Goal: Find specific fact: Find specific fact

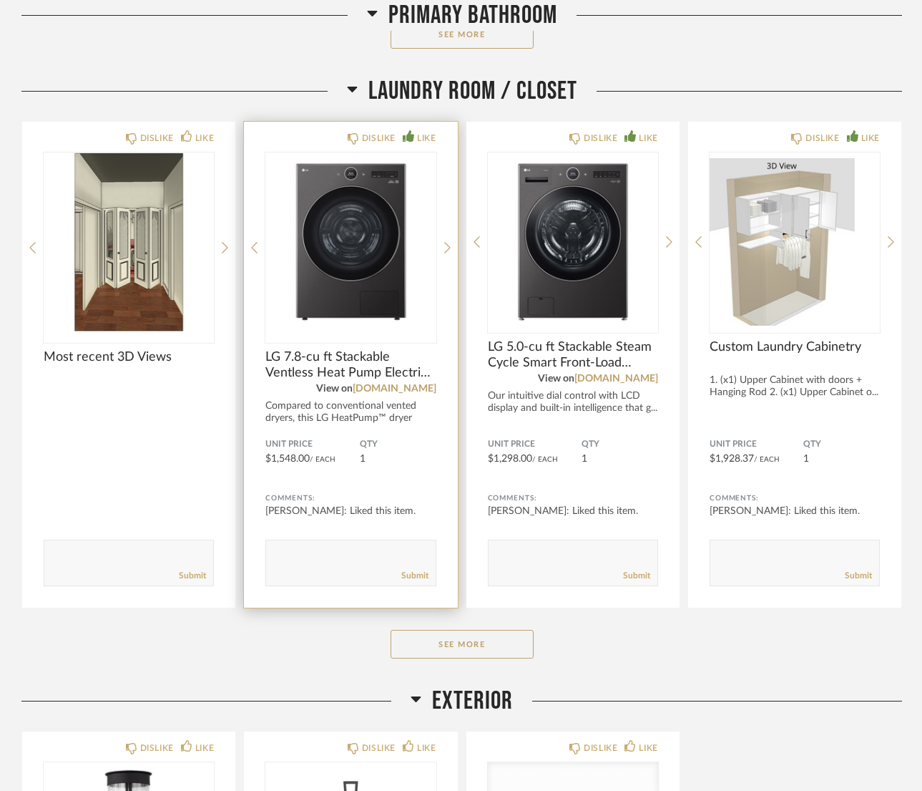
scroll to position [8454, 0]
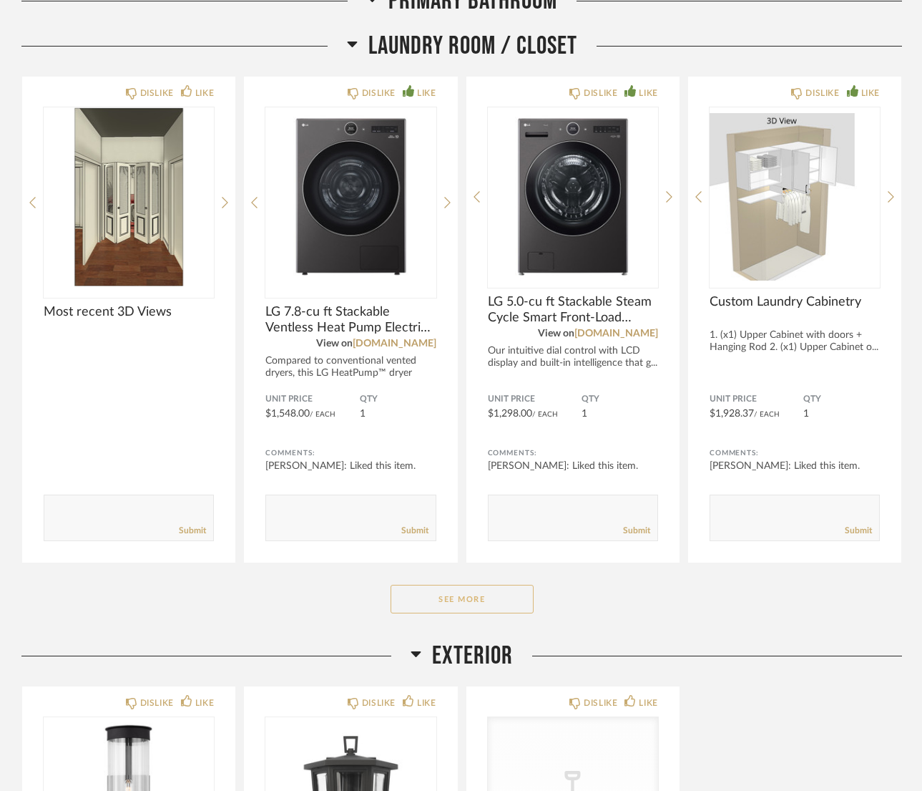
click at [464, 599] on button "See More" at bounding box center [462, 599] width 143 height 29
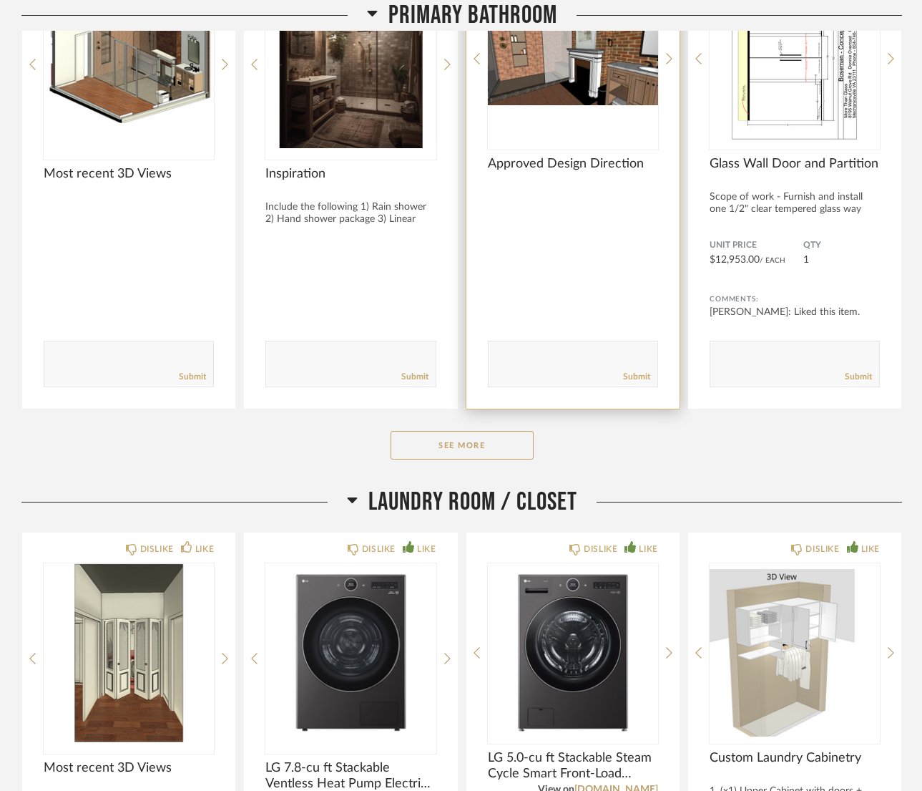
scroll to position [7989, 0]
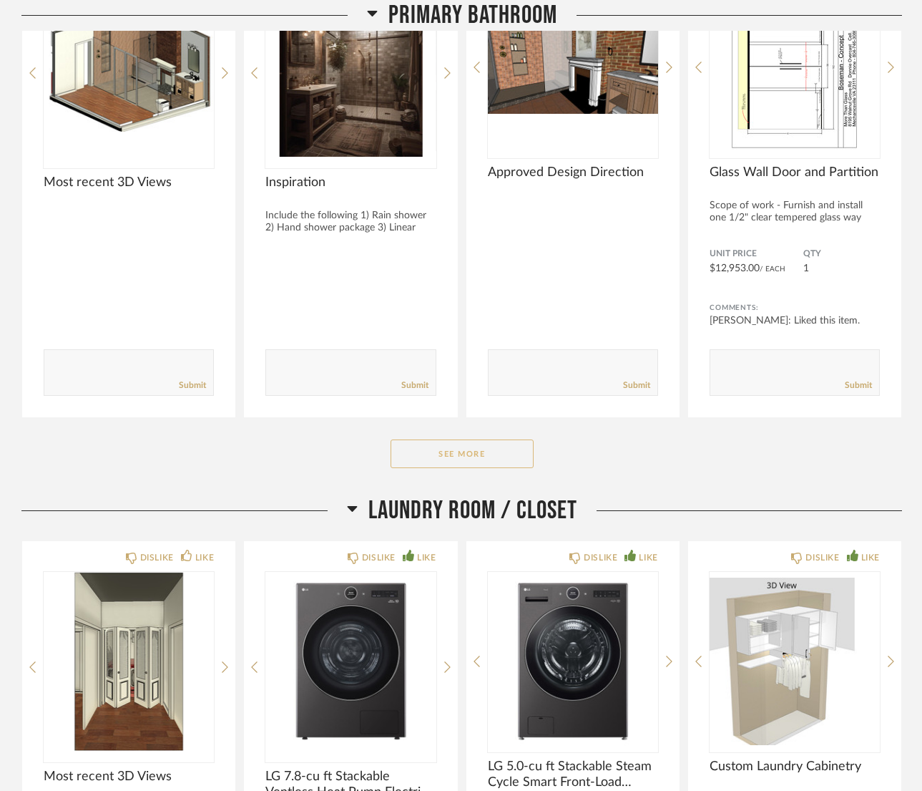
click at [467, 454] on button "See More" at bounding box center [462, 453] width 143 height 29
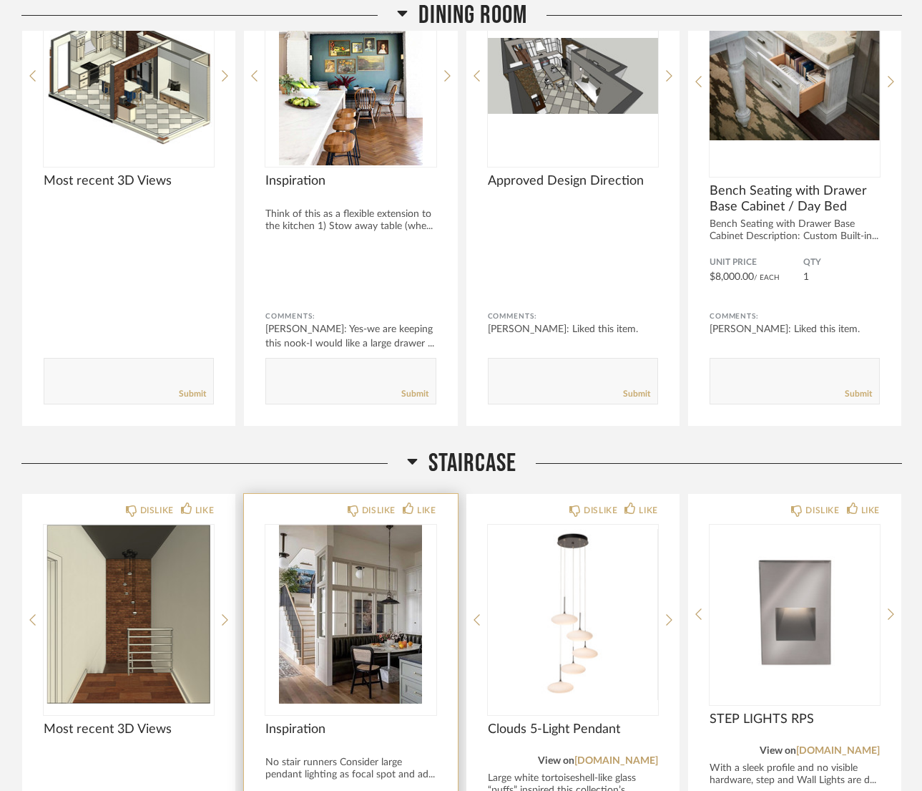
scroll to position [6177, 0]
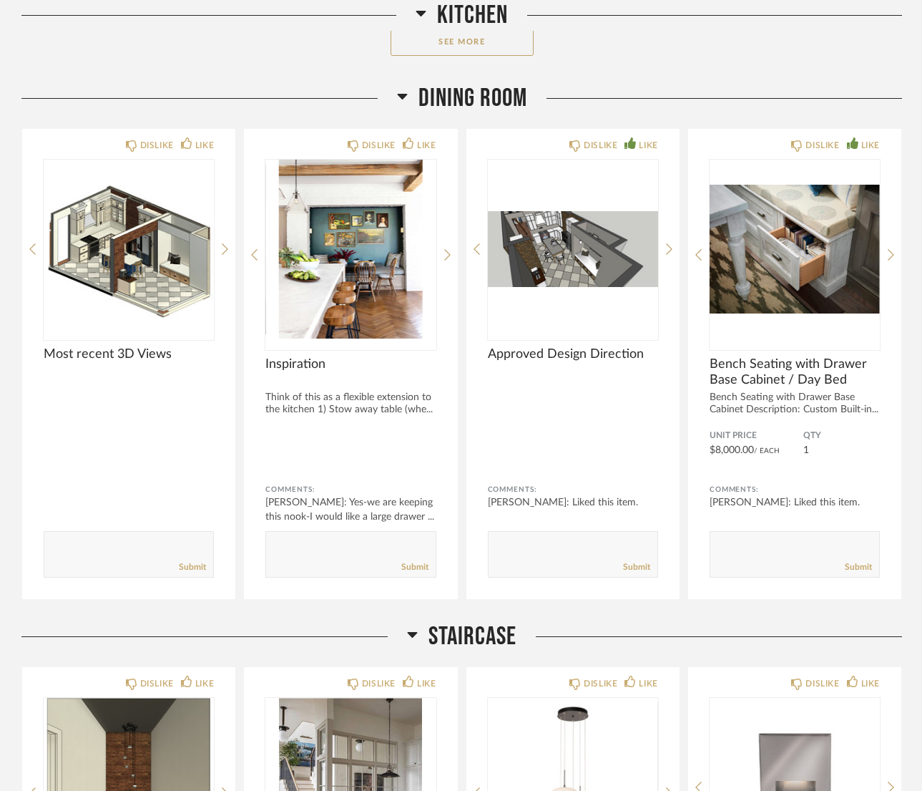
click at [451, 636] on span "Staircase" at bounding box center [473, 636] width 88 height 31
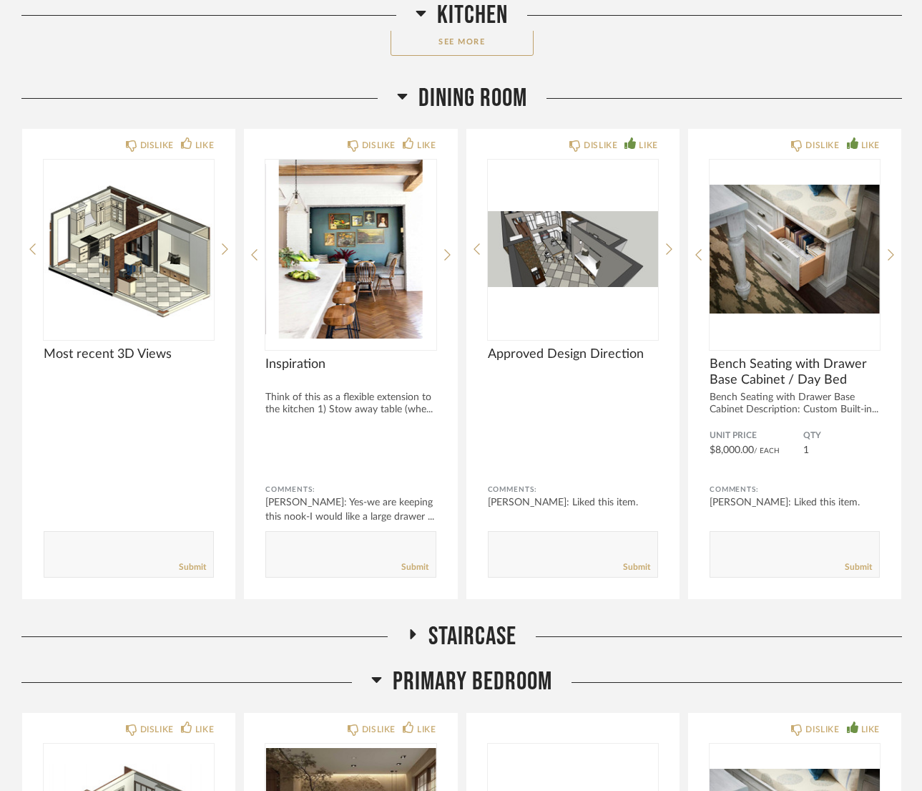
click at [451, 636] on span "Staircase" at bounding box center [473, 636] width 88 height 31
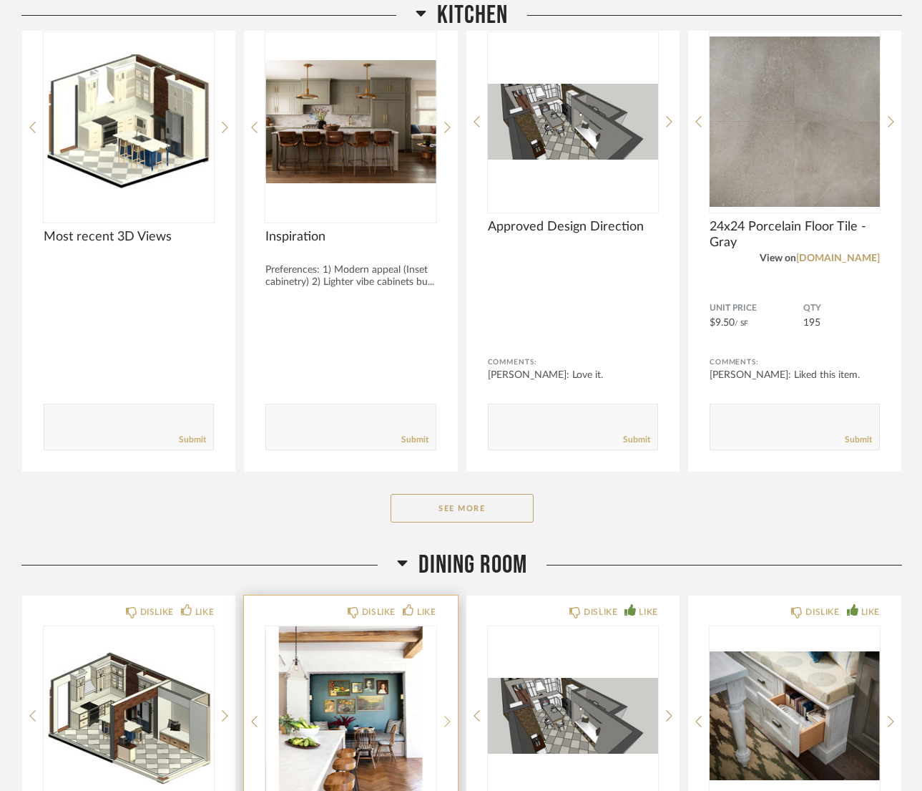
scroll to position [5700, 0]
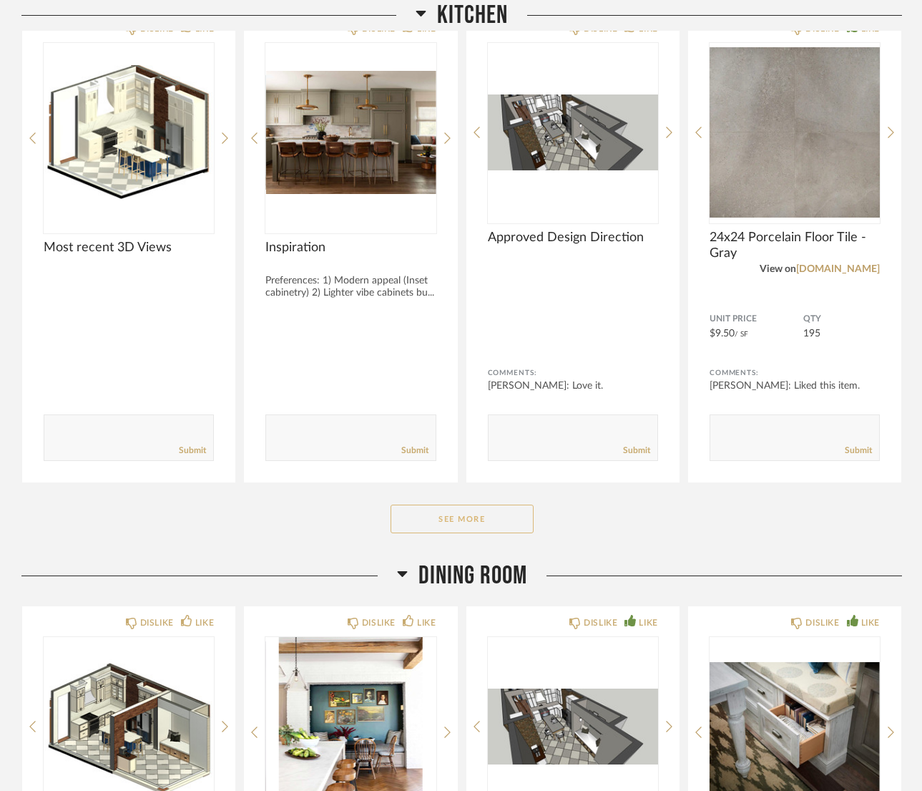
click at [472, 529] on button "See More" at bounding box center [462, 518] width 143 height 29
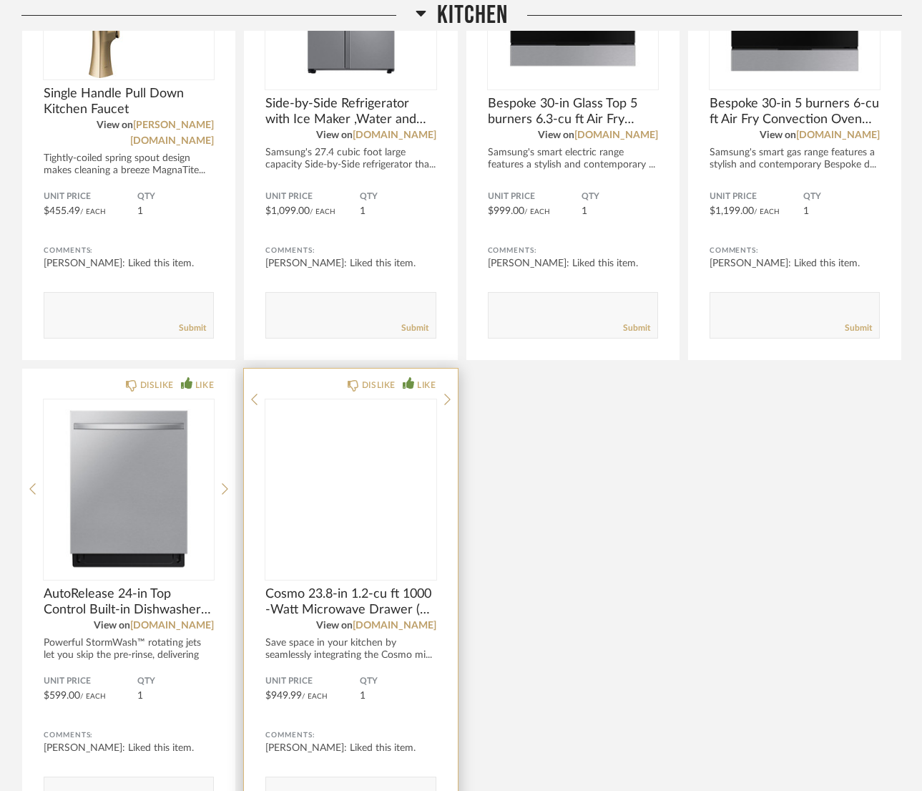
scroll to position [7322, 0]
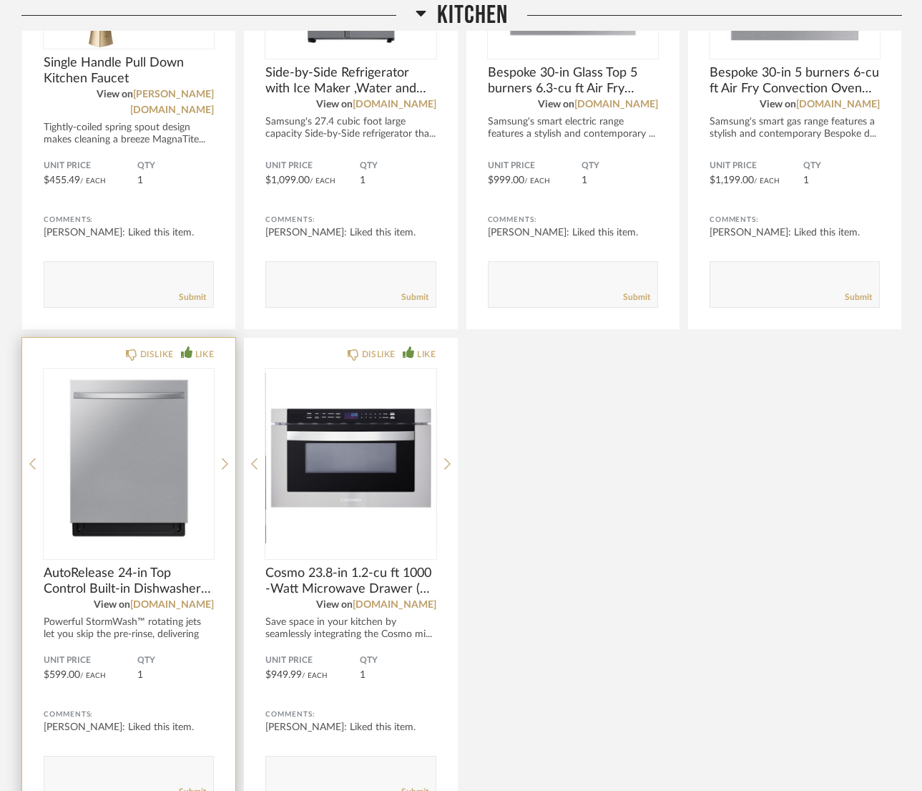
click at [114, 459] on img "0" at bounding box center [129, 457] width 170 height 179
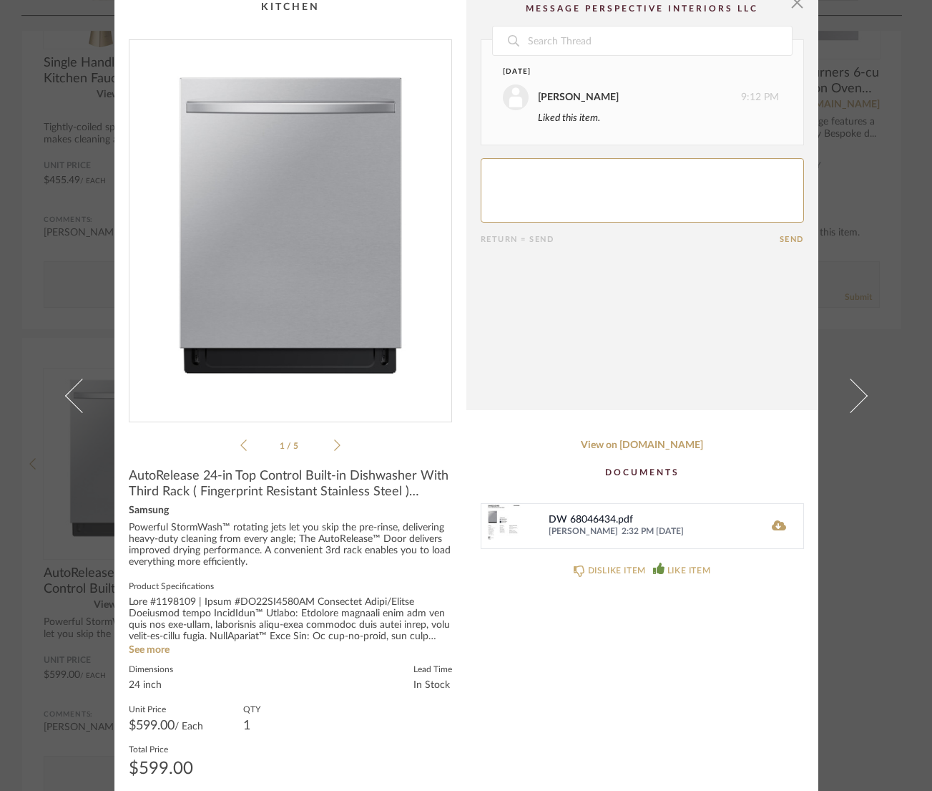
scroll to position [24, 0]
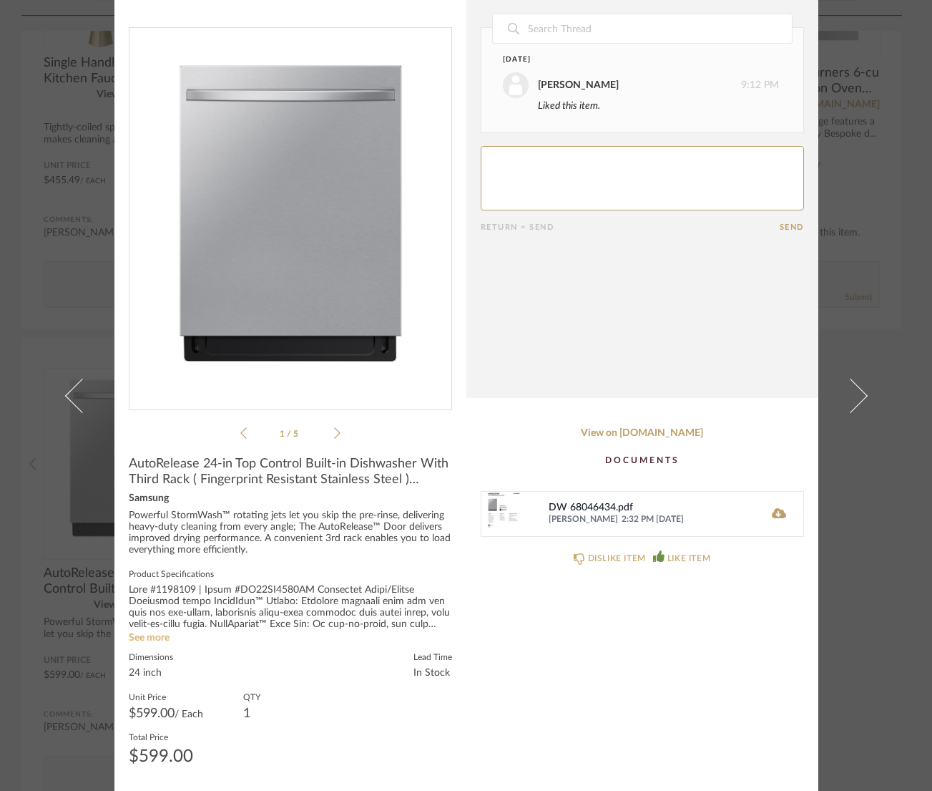
click at [152, 634] on link "See more" at bounding box center [149, 637] width 41 height 10
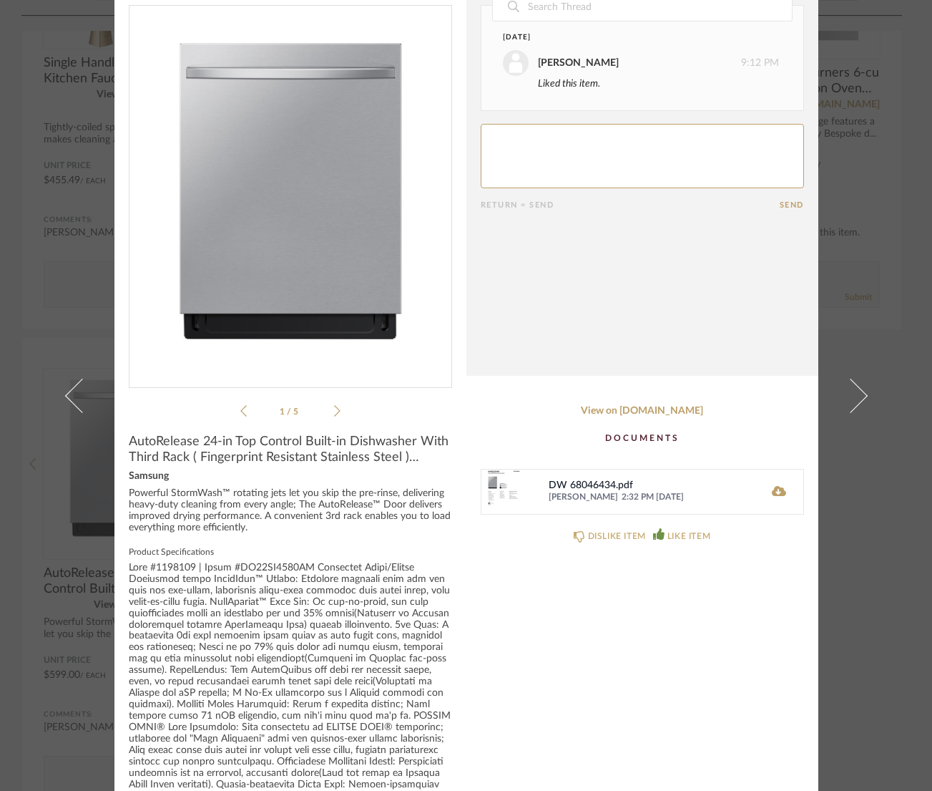
scroll to position [0, 0]
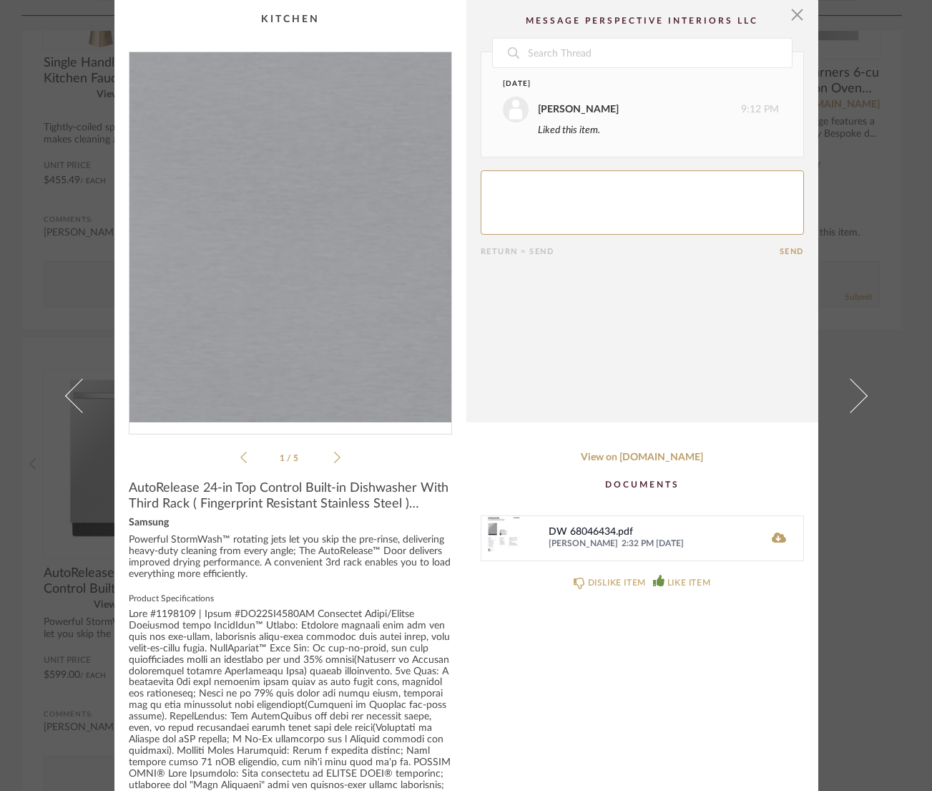
click at [334, 288] on img "0" at bounding box center [290, 237] width 322 height 370
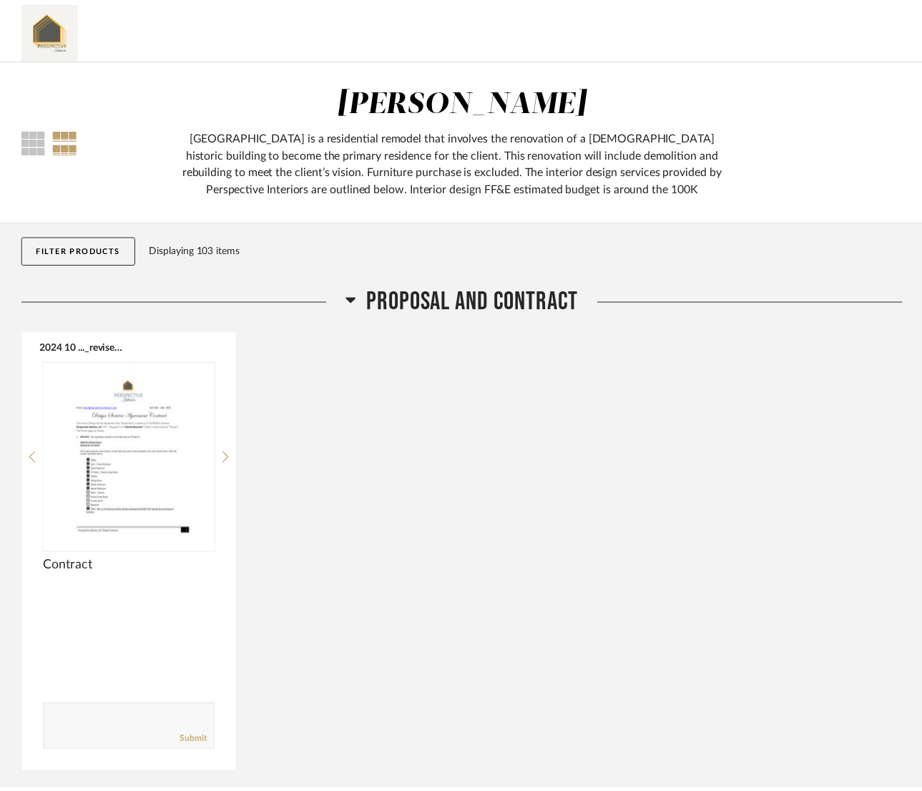
scroll to position [7322, 0]
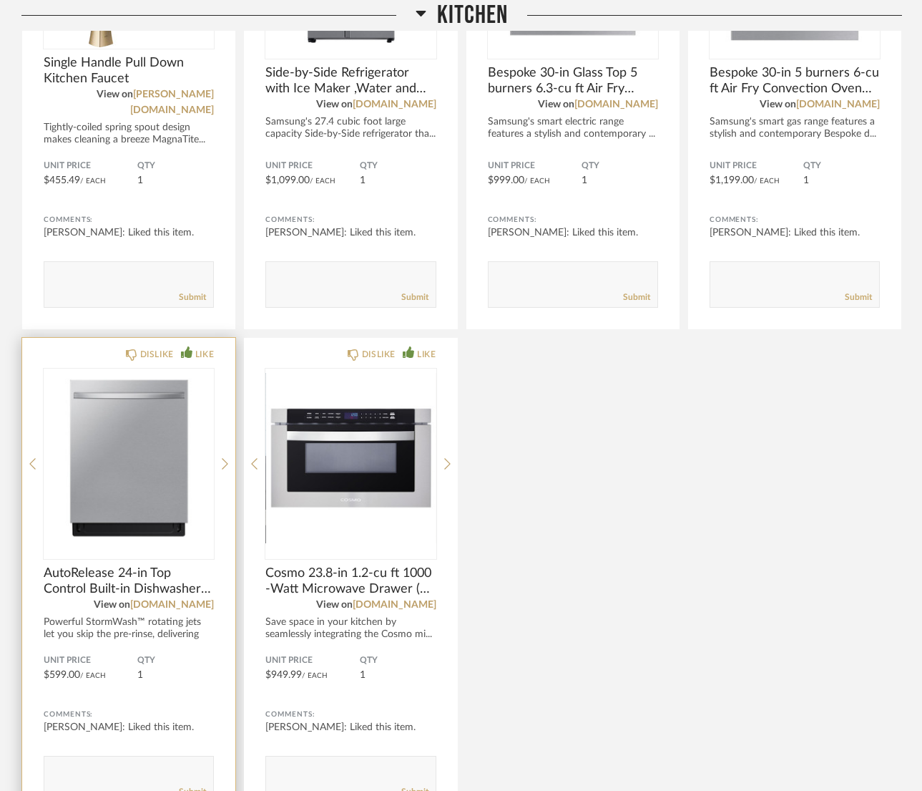
click at [172, 431] on img "0" at bounding box center [129, 457] width 170 height 179
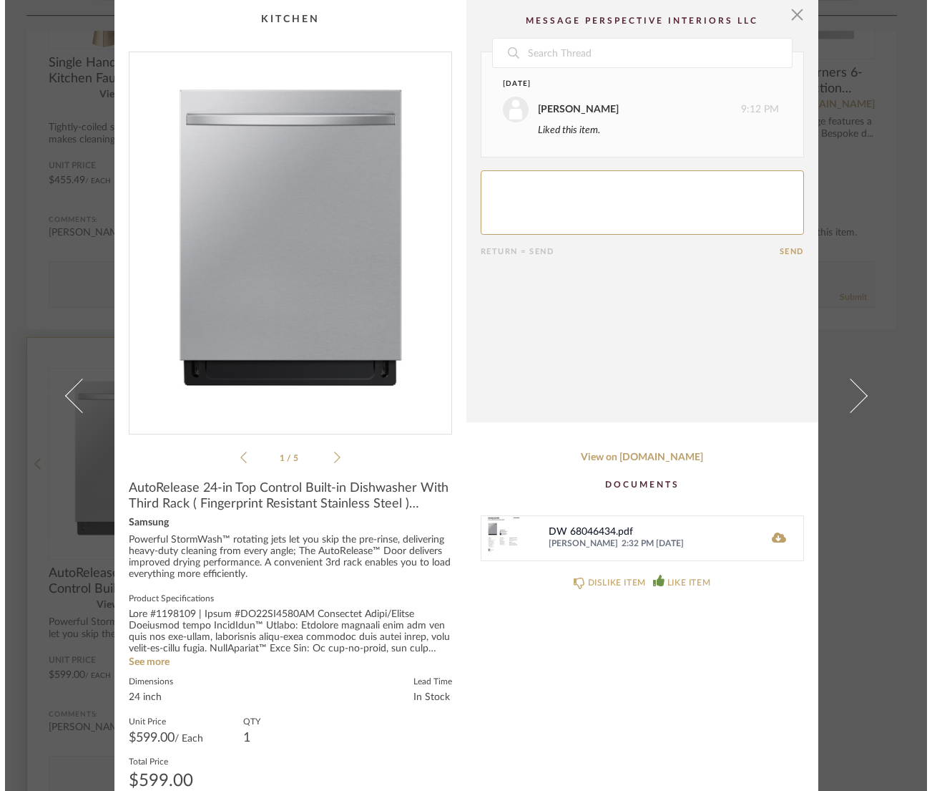
scroll to position [0, 0]
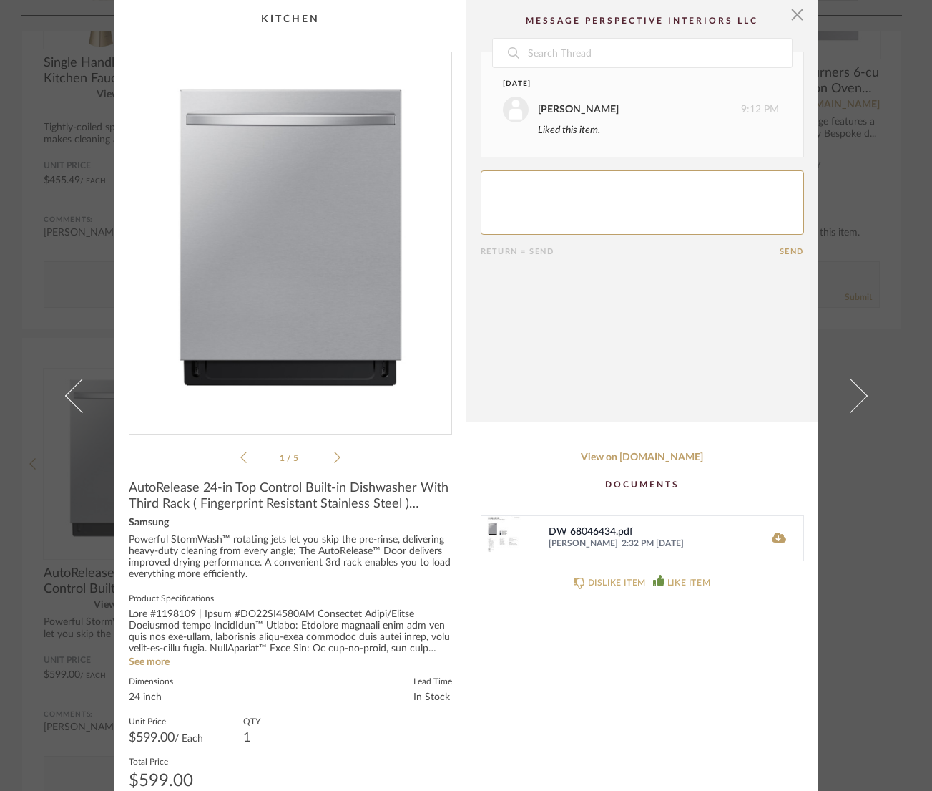
click at [334, 454] on icon at bounding box center [337, 457] width 6 height 13
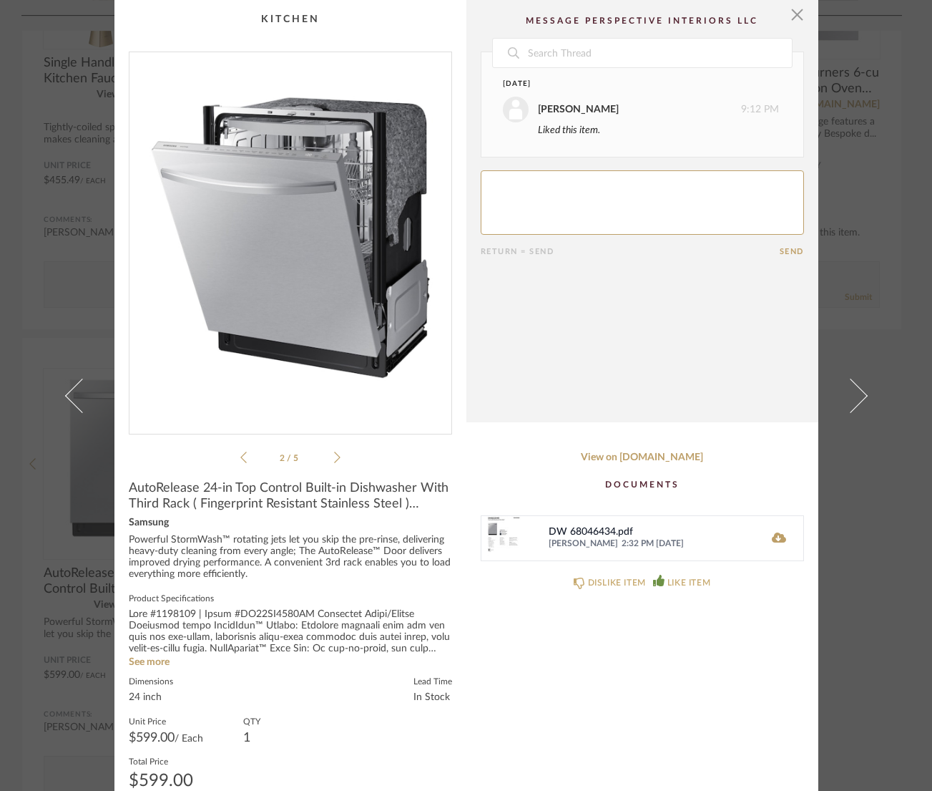
click at [334, 454] on icon at bounding box center [337, 457] width 6 height 13
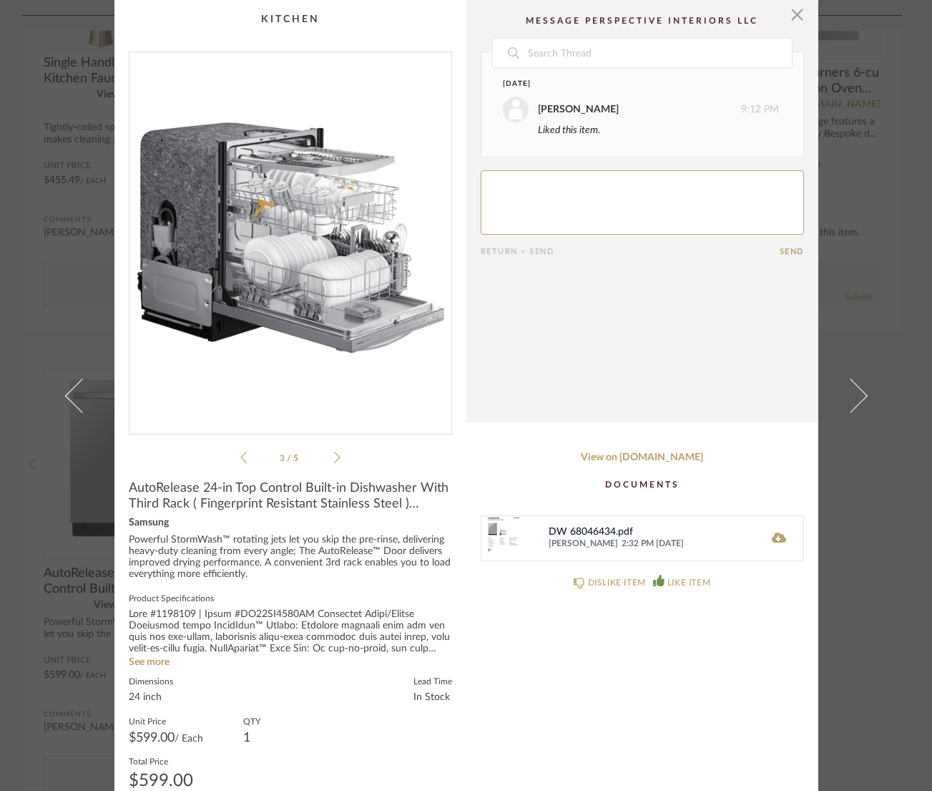
click at [334, 454] on icon at bounding box center [337, 457] width 6 height 13
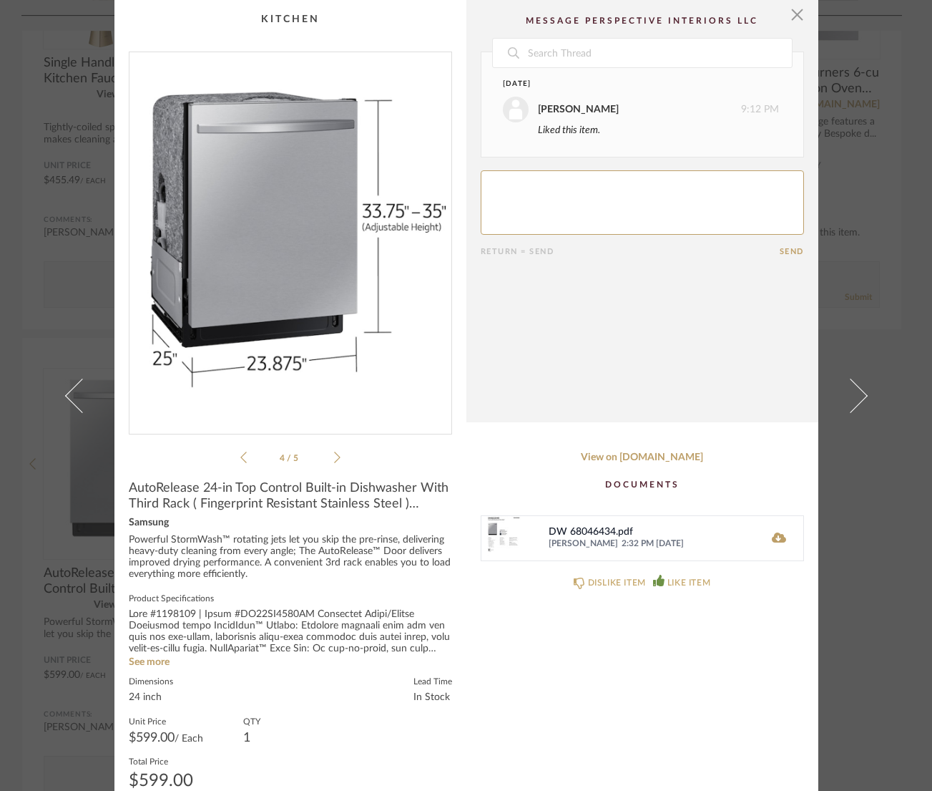
click at [334, 454] on icon at bounding box center [337, 457] width 6 height 13
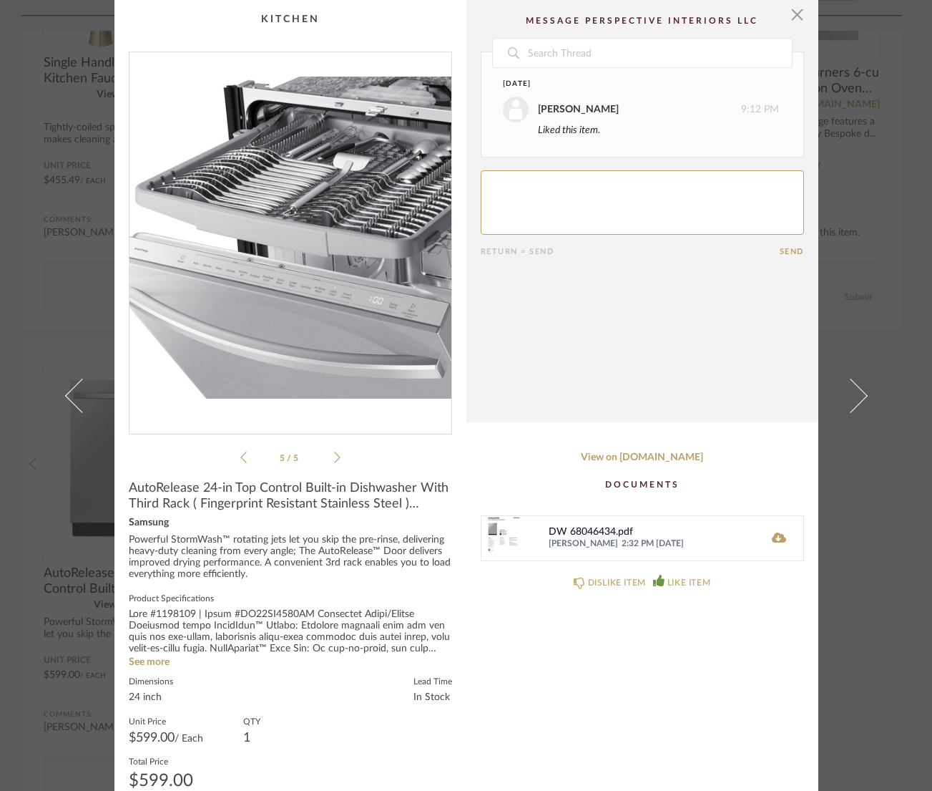
click at [334, 454] on icon at bounding box center [337, 457] width 6 height 13
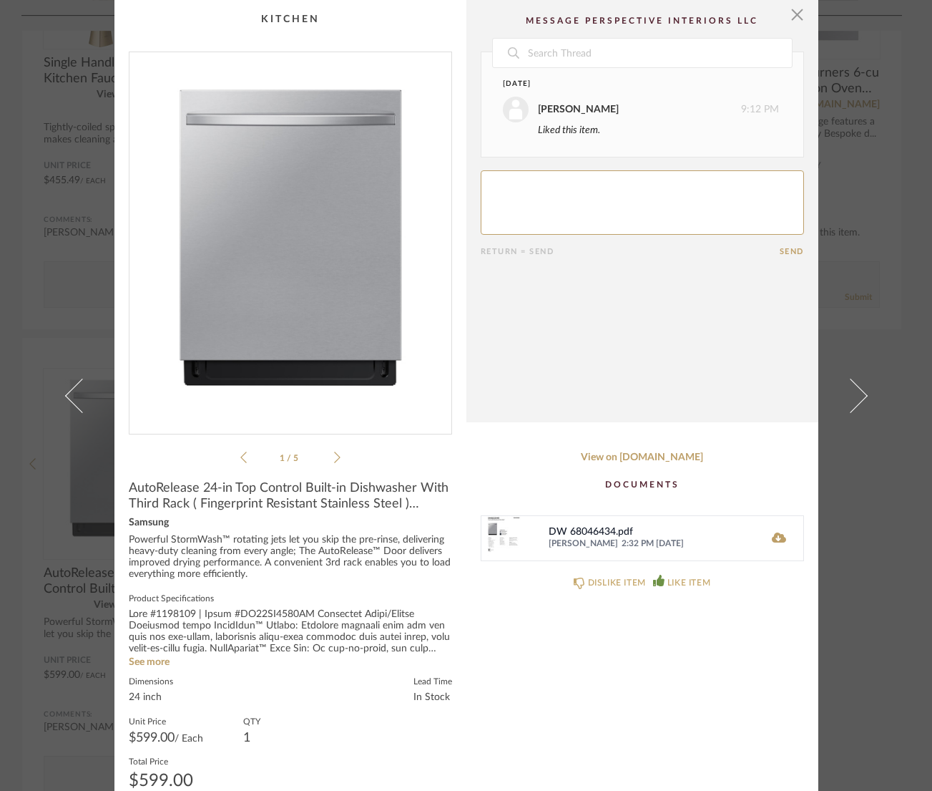
click at [334, 454] on icon at bounding box center [337, 457] width 6 height 13
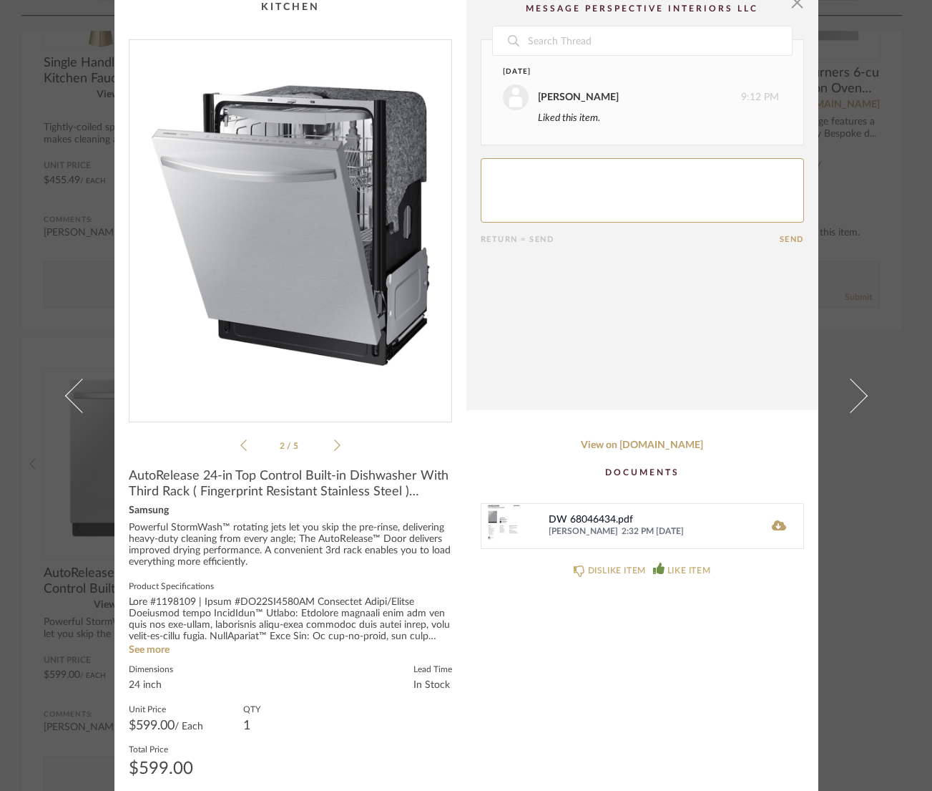
scroll to position [24, 0]
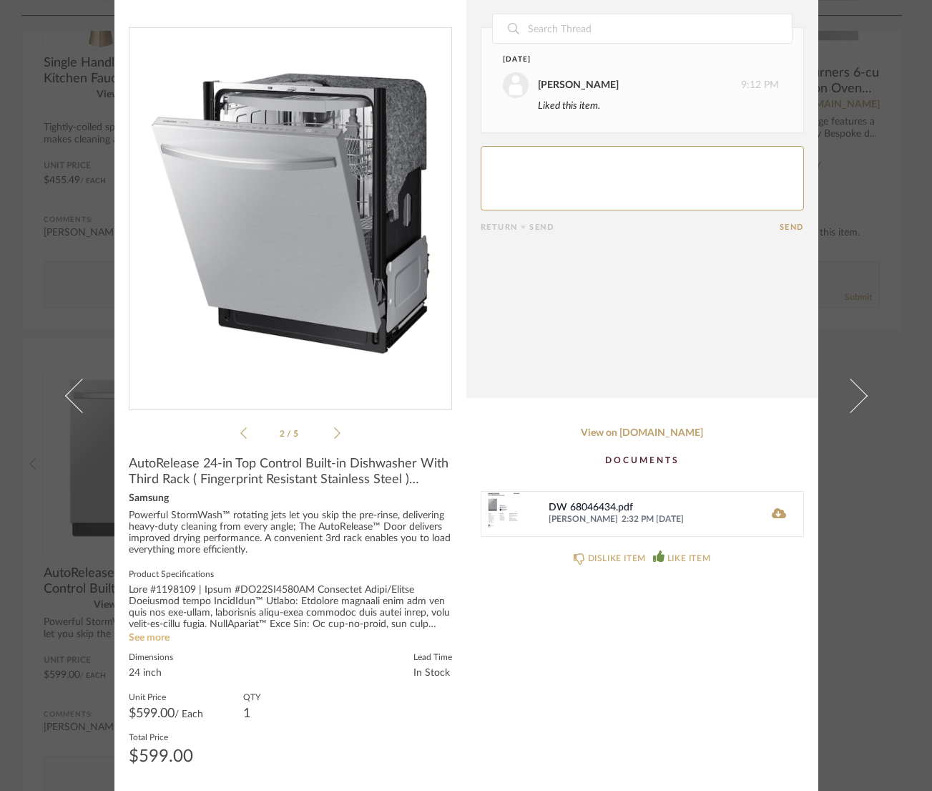
click at [149, 637] on link "See more" at bounding box center [149, 637] width 41 height 10
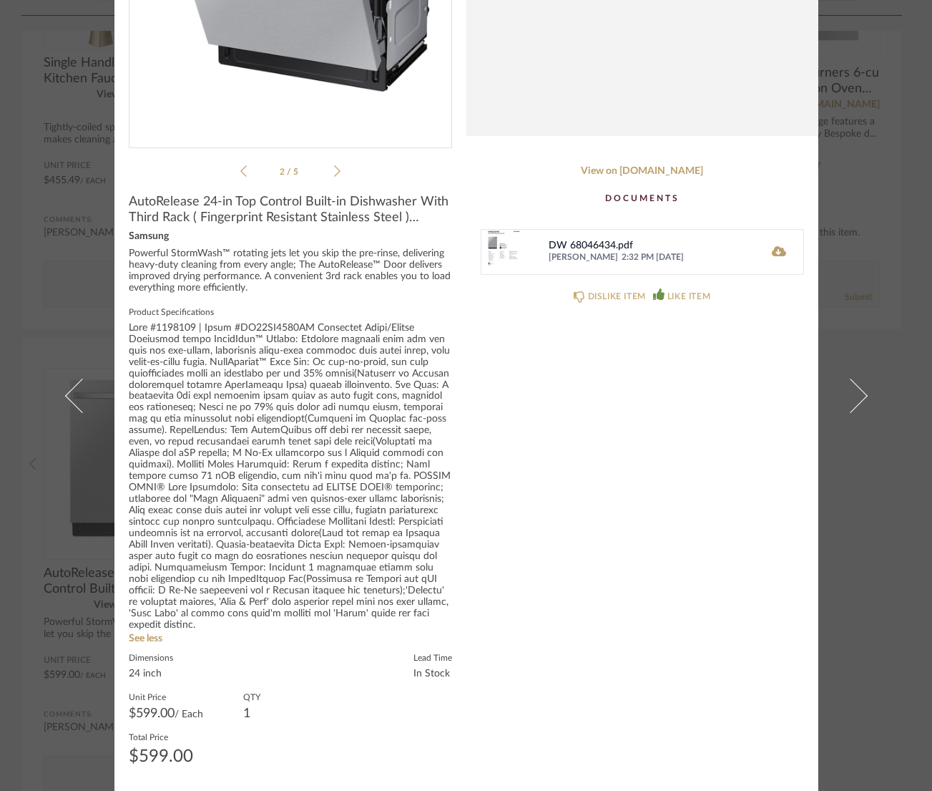
scroll to position [0, 0]
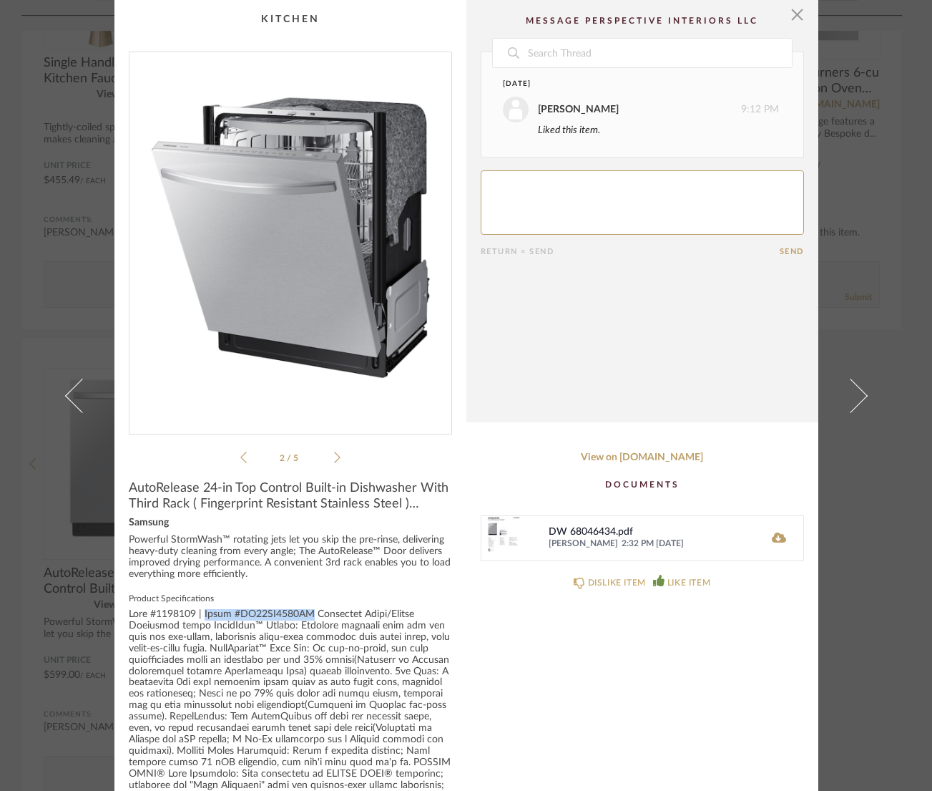
drag, startPoint x: 314, startPoint y: 614, endPoint x: 204, endPoint y: 614, distance: 110.2
click at [204, 614] on div at bounding box center [290, 763] width 323 height 308
copy div "Model #DW80CG5451SR"
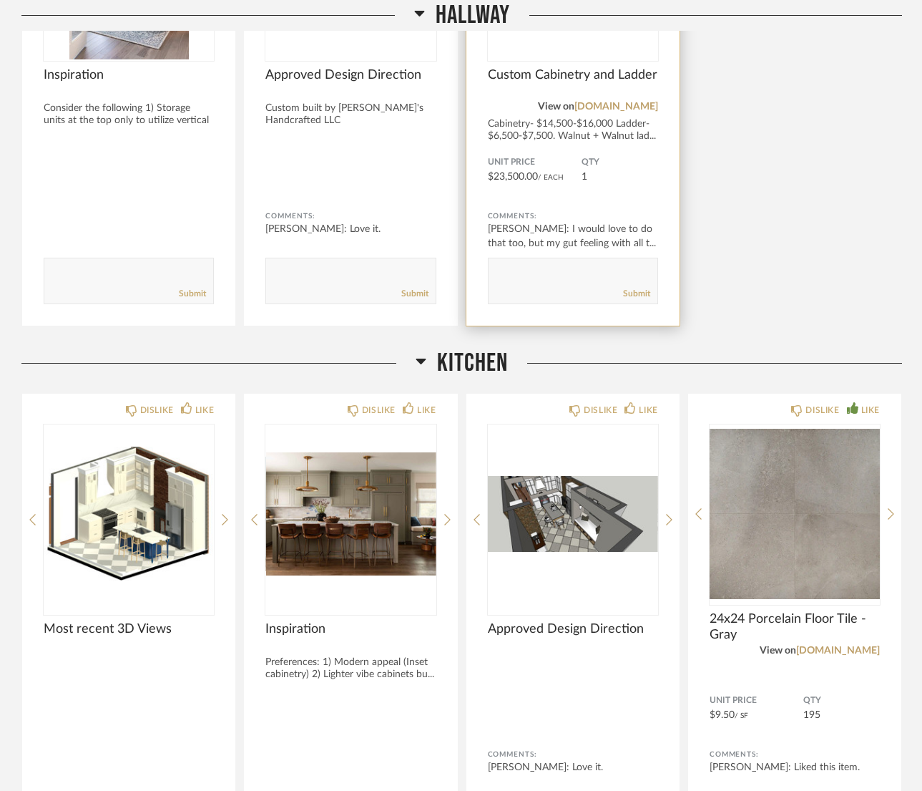
scroll to position [4937, 0]
